Goal: Task Accomplishment & Management: Complete application form

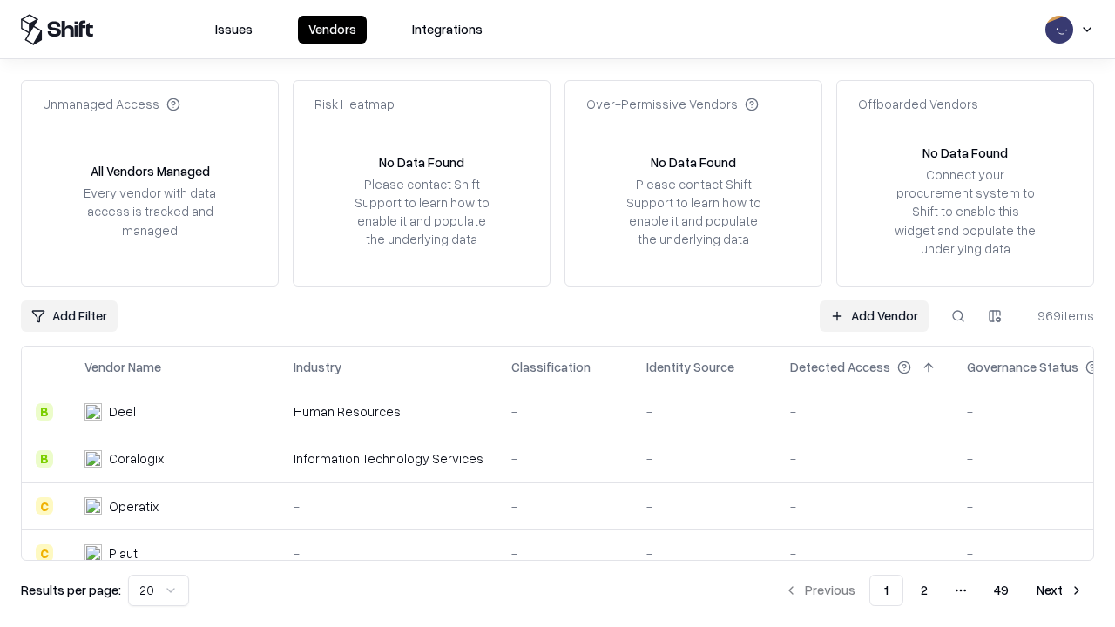
click at [874, 315] on link "Add Vendor" at bounding box center [874, 316] width 109 height 31
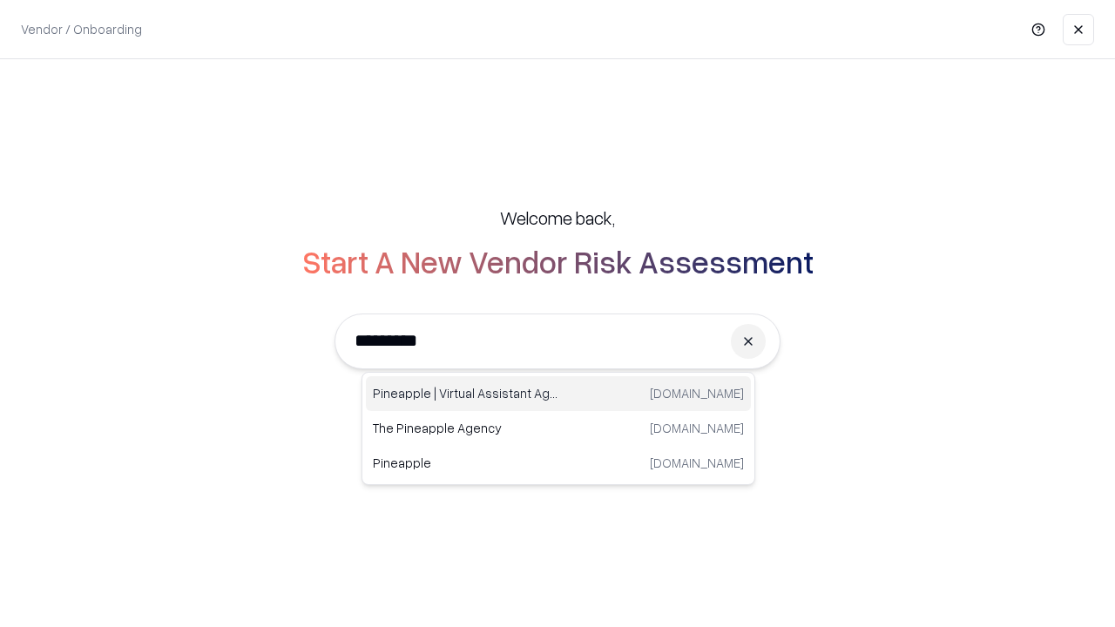
click at [558, 394] on div "Pineapple | Virtual Assistant Agency [DOMAIN_NAME]" at bounding box center [558, 393] width 385 height 35
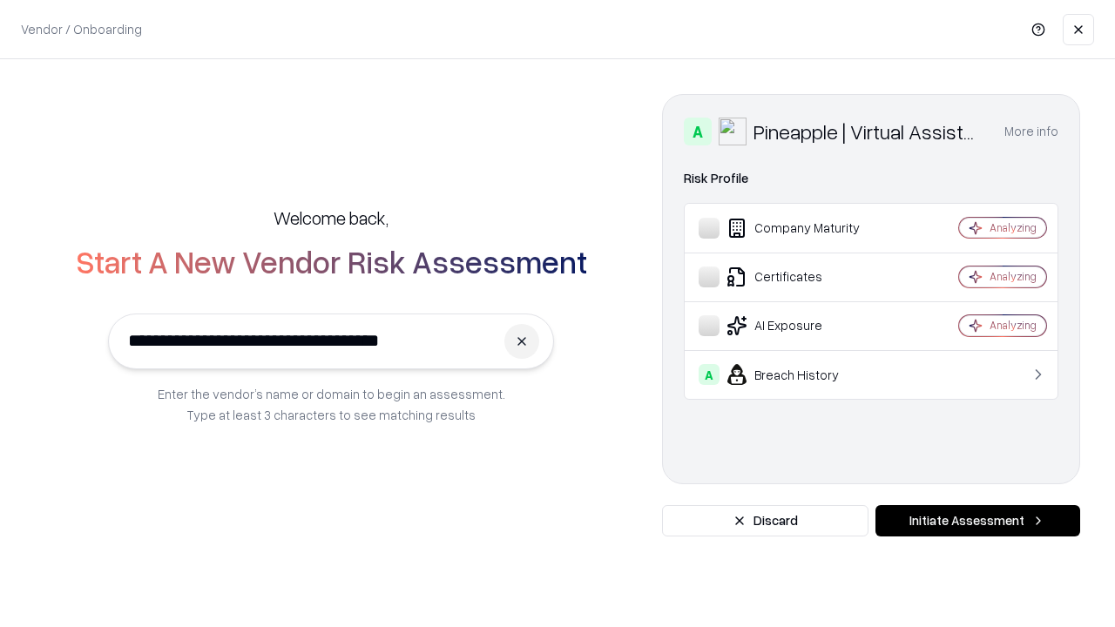
type input "**********"
click at [977, 521] on button "Initiate Assessment" at bounding box center [977, 520] width 205 height 31
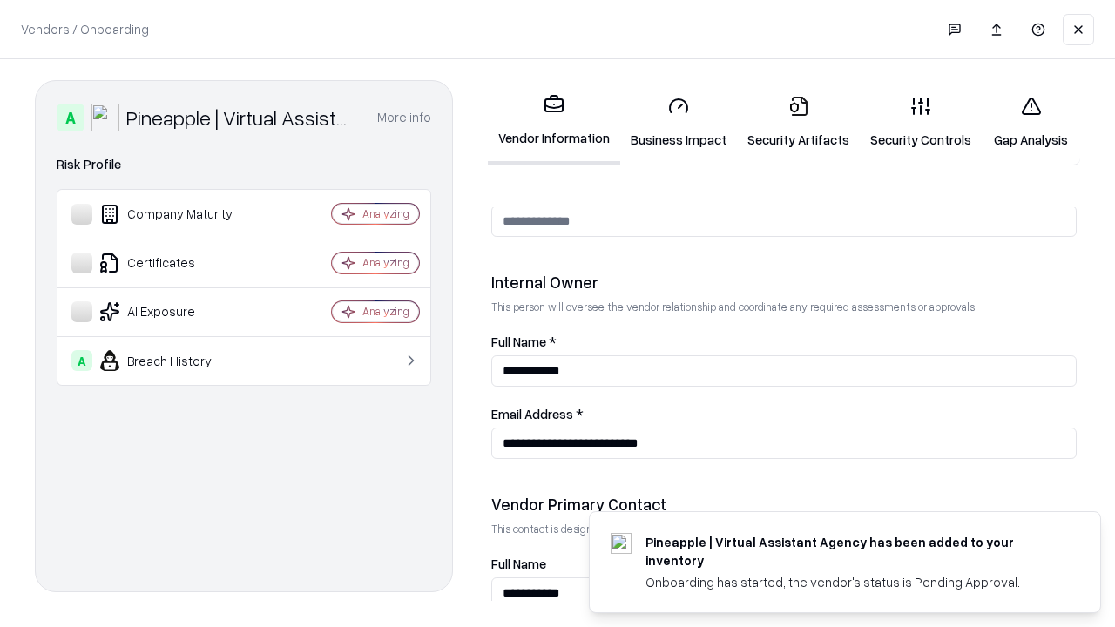
scroll to position [902, 0]
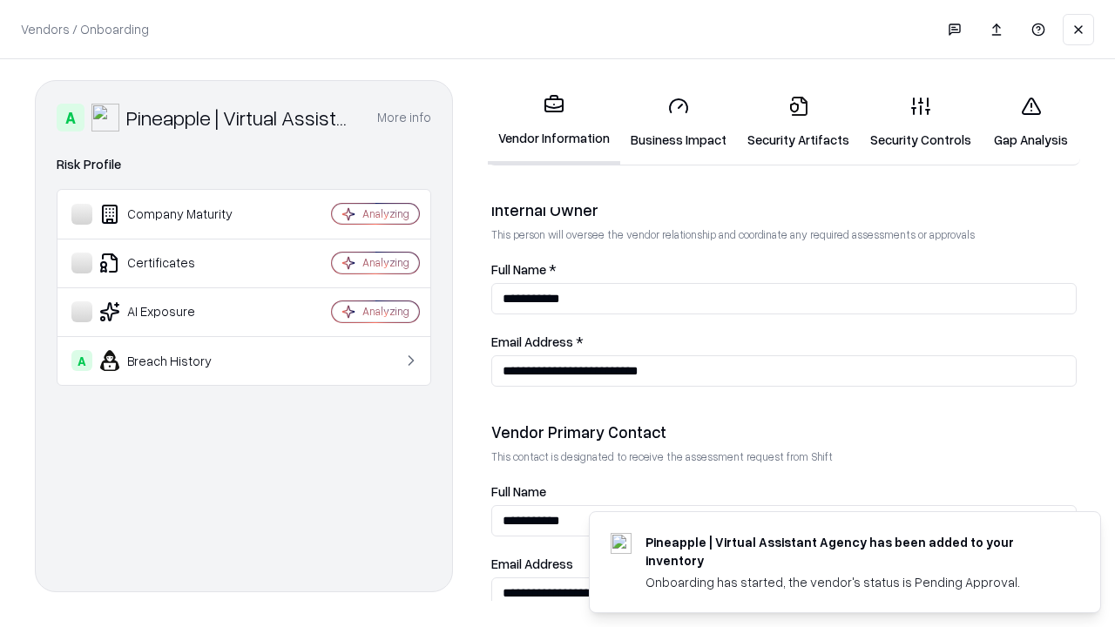
click at [679, 122] on link "Business Impact" at bounding box center [678, 122] width 117 height 81
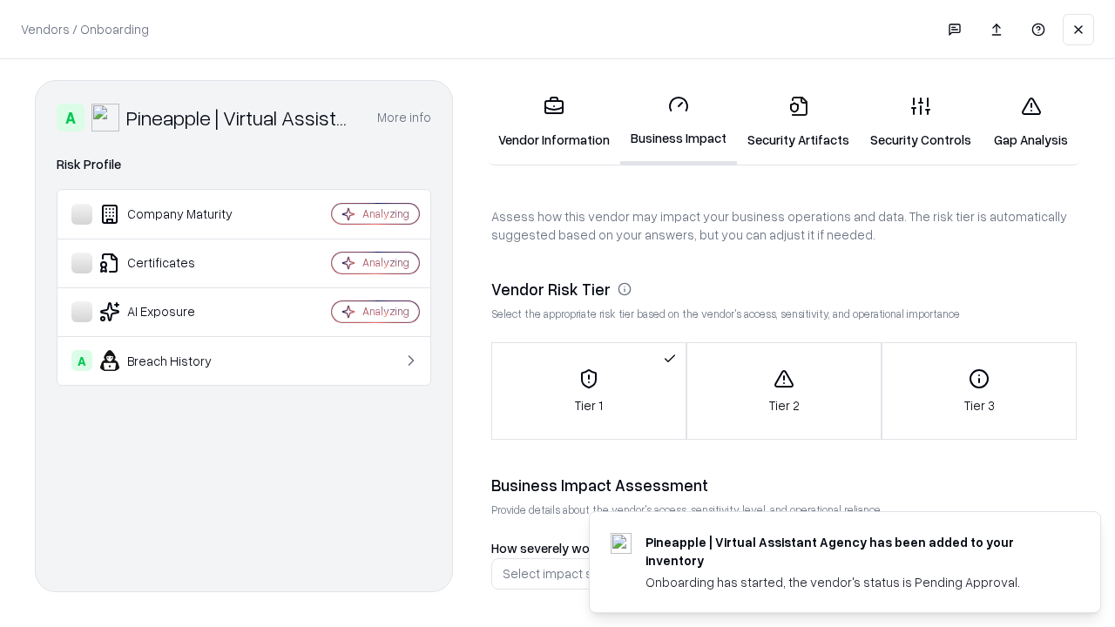
click at [798, 122] on link "Security Artifacts" at bounding box center [798, 122] width 123 height 81
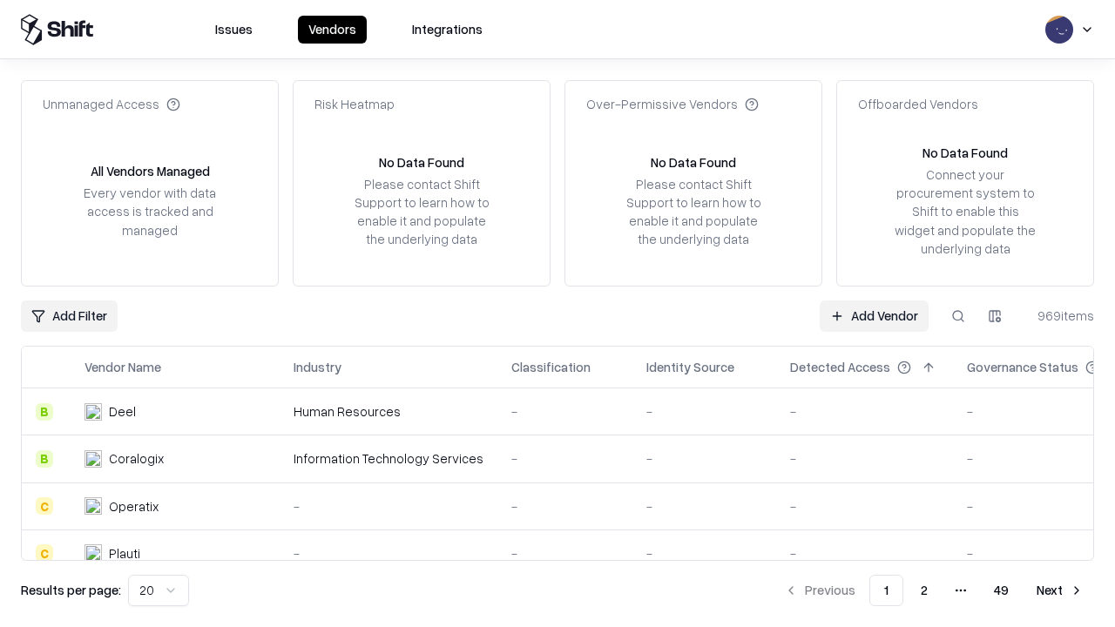
click at [874, 315] on link "Add Vendor" at bounding box center [874, 316] width 109 height 31
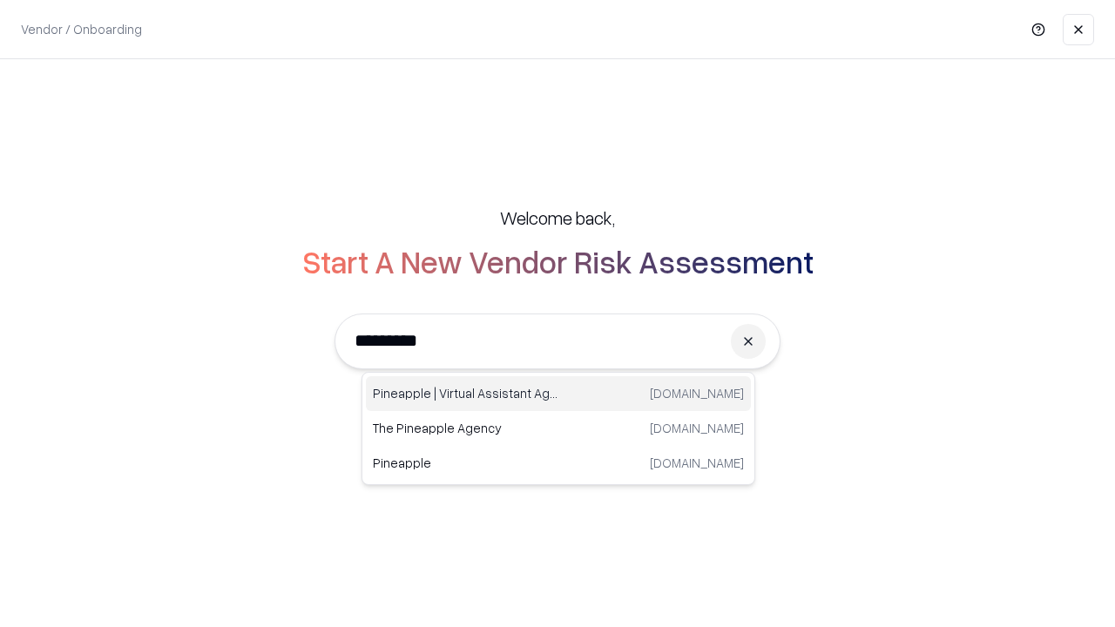
click at [558, 394] on div "Pineapple | Virtual Assistant Agency [DOMAIN_NAME]" at bounding box center [558, 393] width 385 height 35
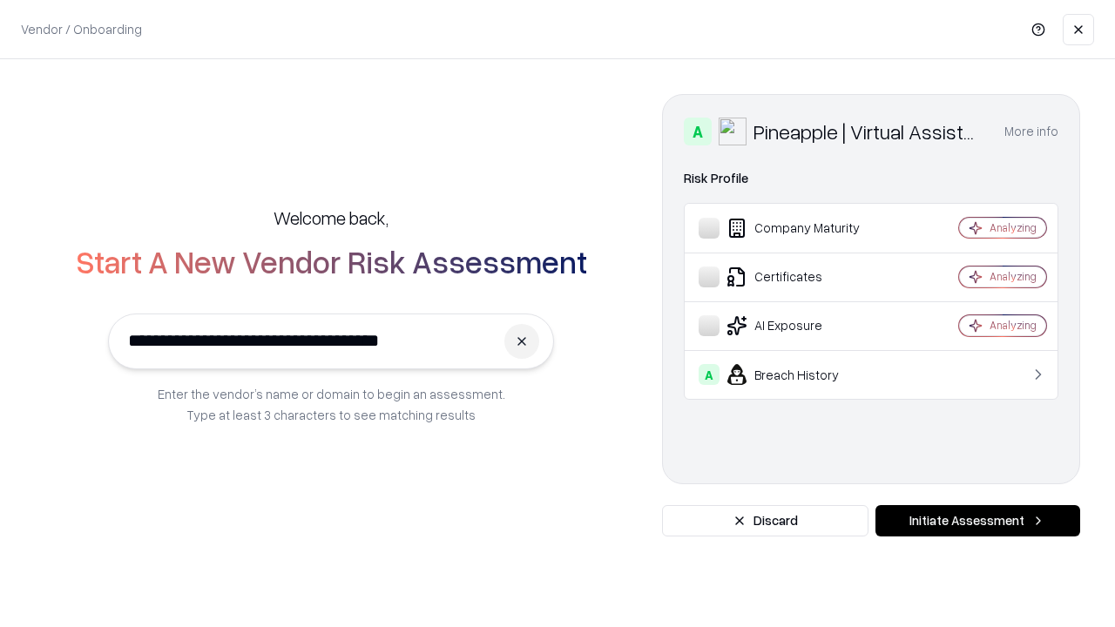
type input "**********"
click at [977, 521] on button "Initiate Assessment" at bounding box center [977, 520] width 205 height 31
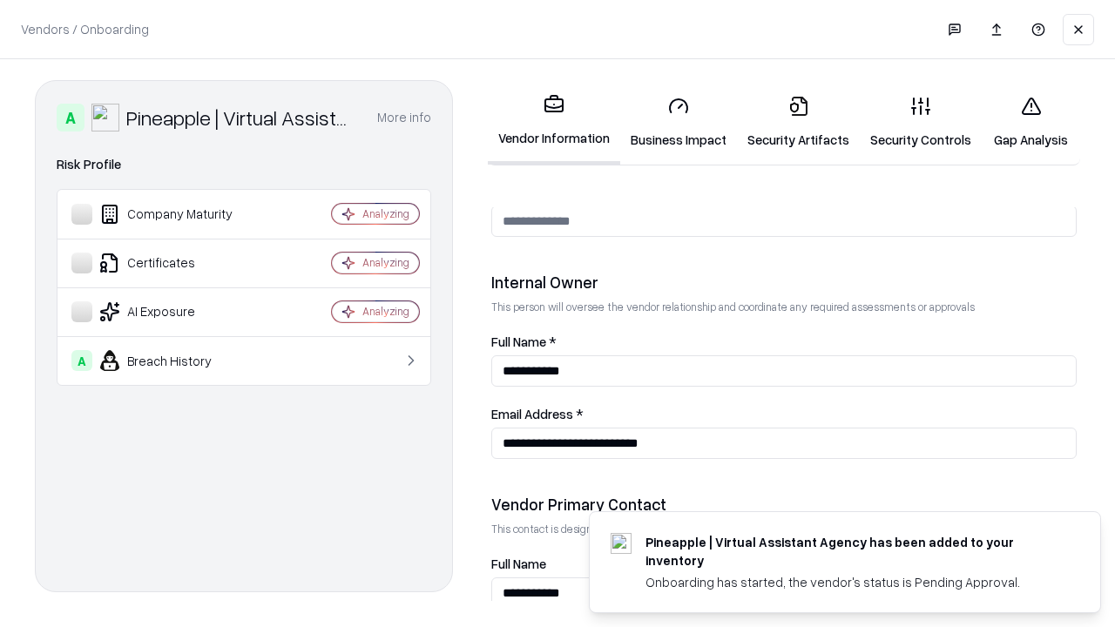
scroll to position [902, 0]
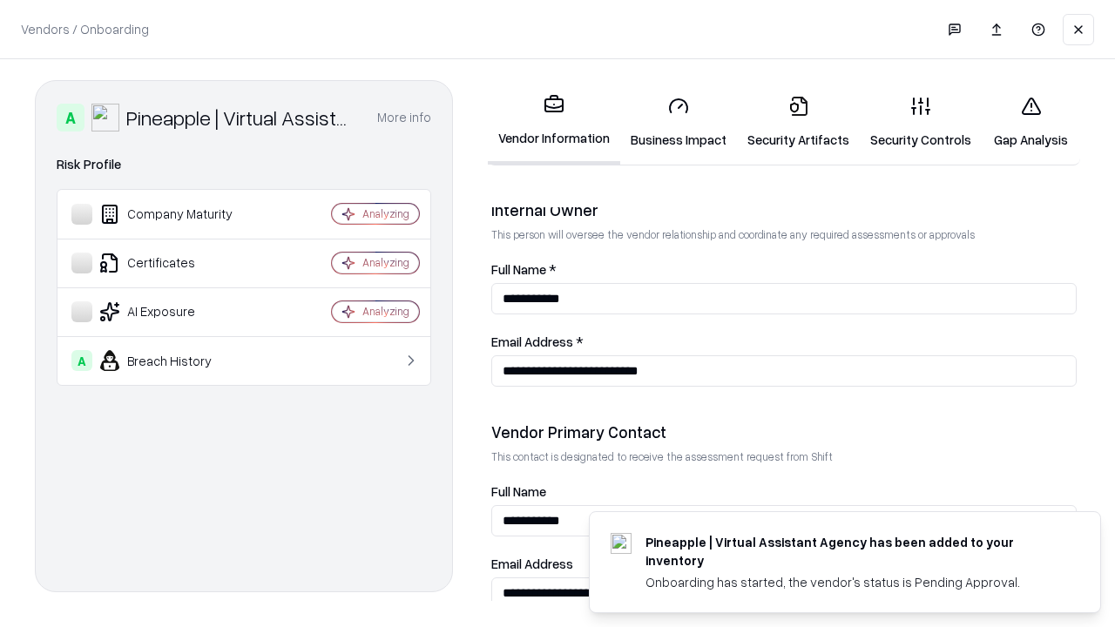
click at [1030, 122] on link "Gap Analysis" at bounding box center [1031, 122] width 98 height 81
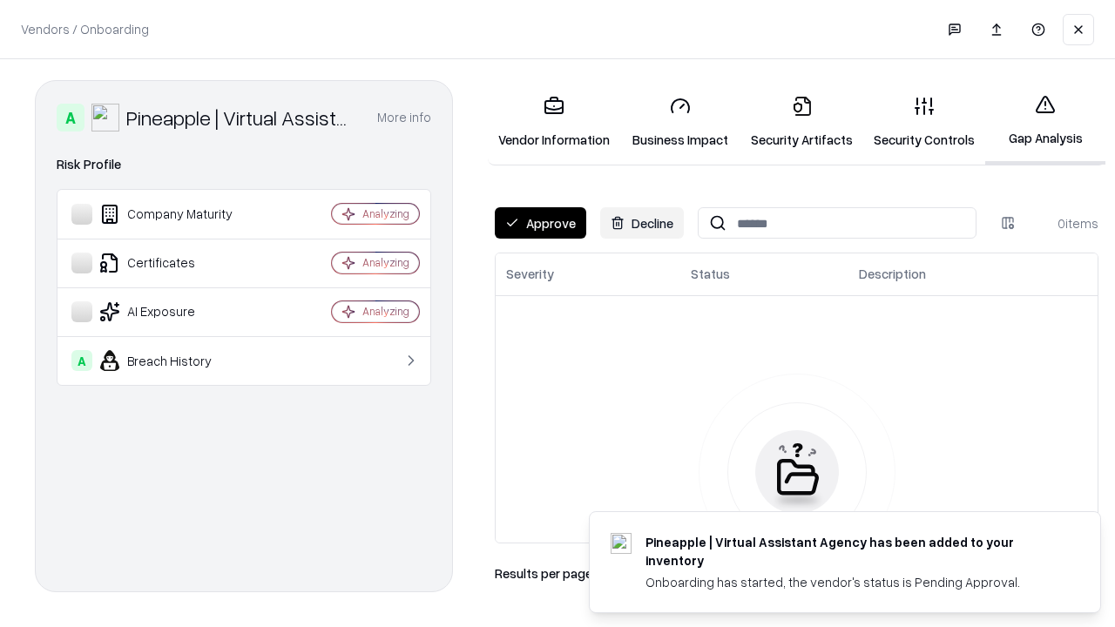
click at [540, 223] on button "Approve" at bounding box center [540, 222] width 91 height 31
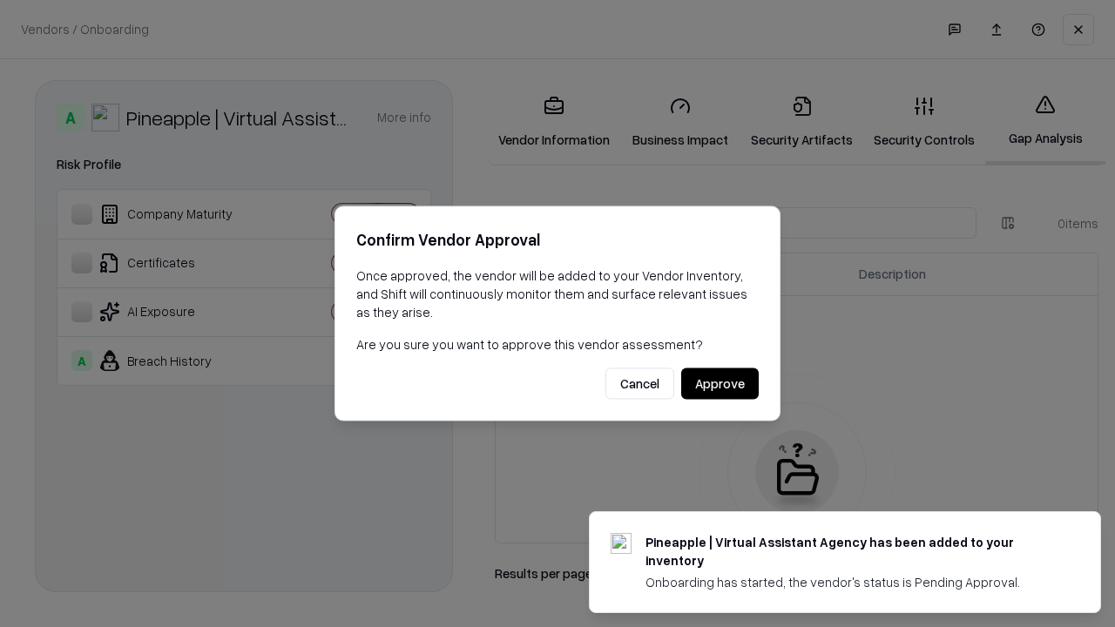
click at [719, 383] on button "Approve" at bounding box center [720, 383] width 78 height 31
